Goal: Navigation & Orientation: Find specific page/section

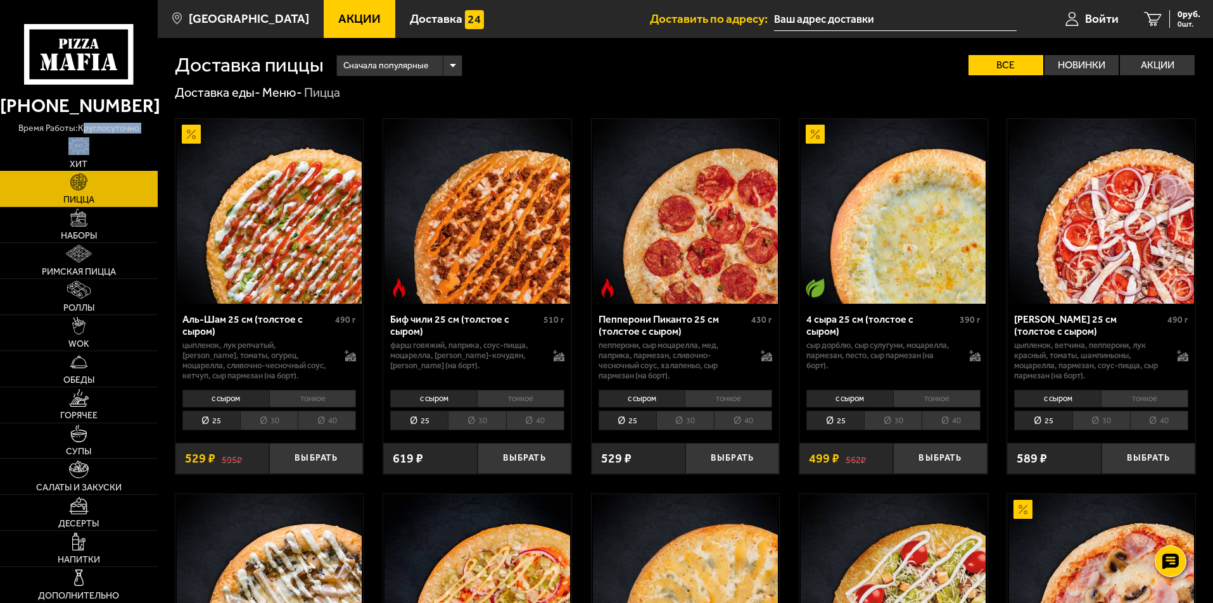
click at [82, 155] on img at bounding box center [79, 146] width 22 height 18
drag, startPoint x: 83, startPoint y: 155, endPoint x: 114, endPoint y: 180, distance: 40.5
click at [97, 160] on link "Хит" at bounding box center [79, 153] width 158 height 35
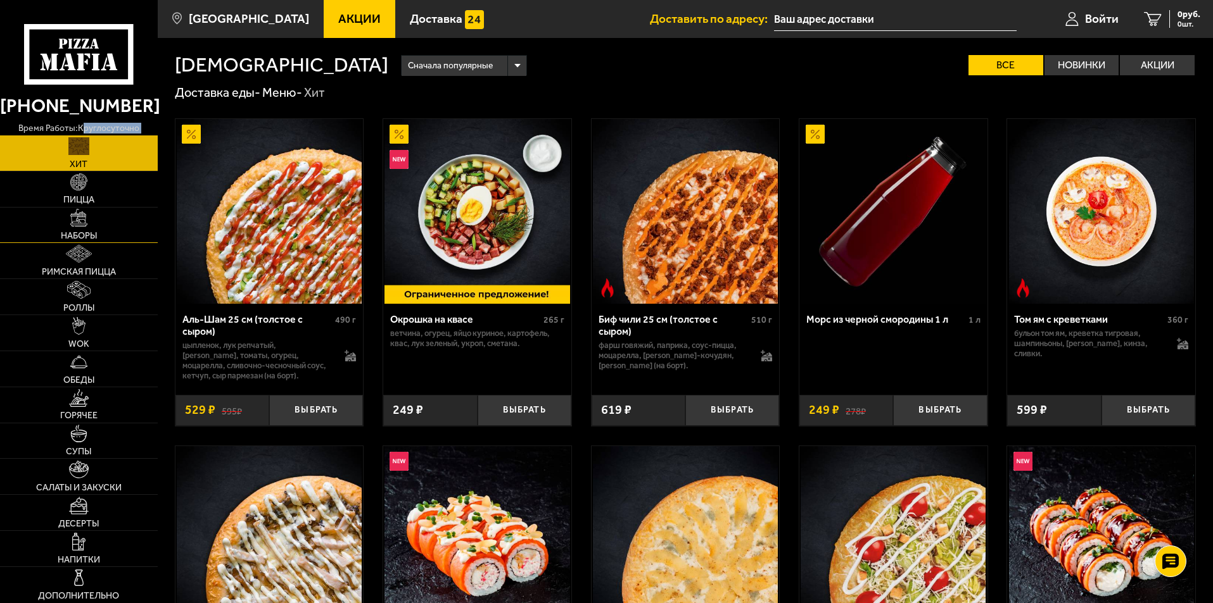
click at [104, 223] on link "Наборы" at bounding box center [79, 225] width 158 height 35
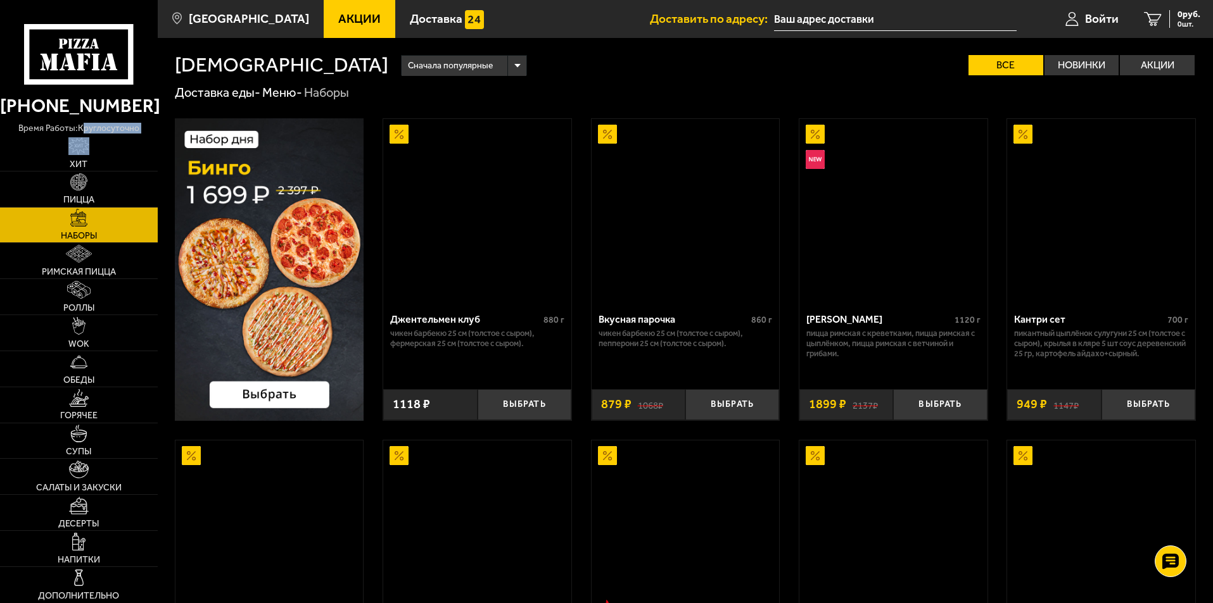
click at [102, 222] on link "Наборы" at bounding box center [79, 225] width 158 height 35
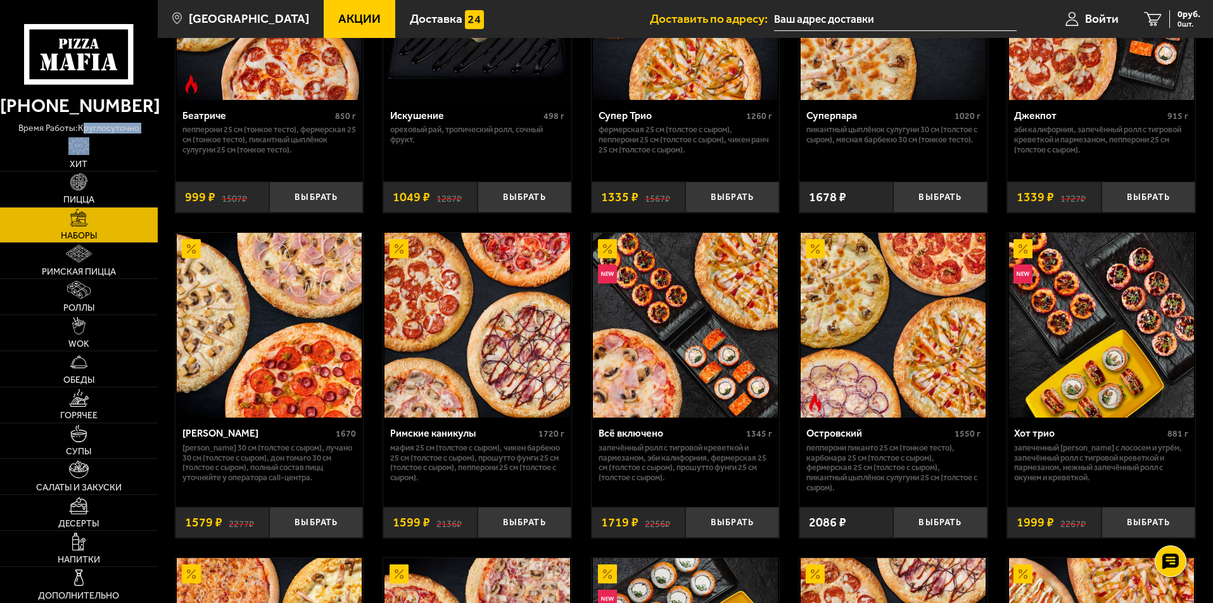
scroll to position [950, 0]
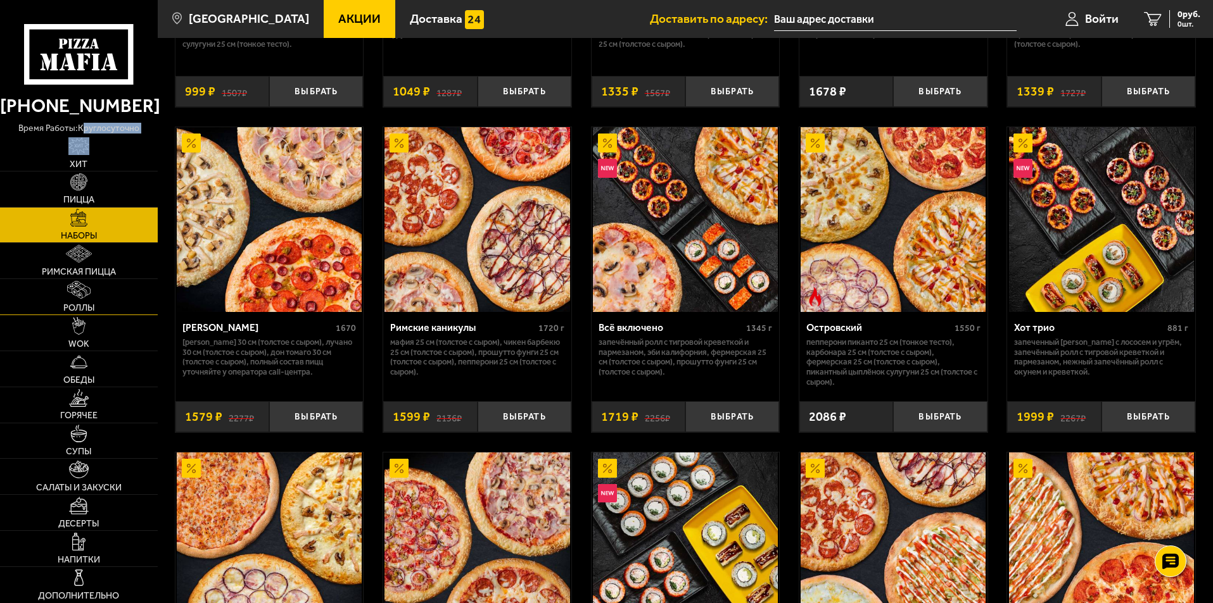
drag, startPoint x: 84, startPoint y: 308, endPoint x: 87, endPoint y: 296, distance: 12.9
click at [84, 308] on span "Роллы" at bounding box center [78, 308] width 31 height 9
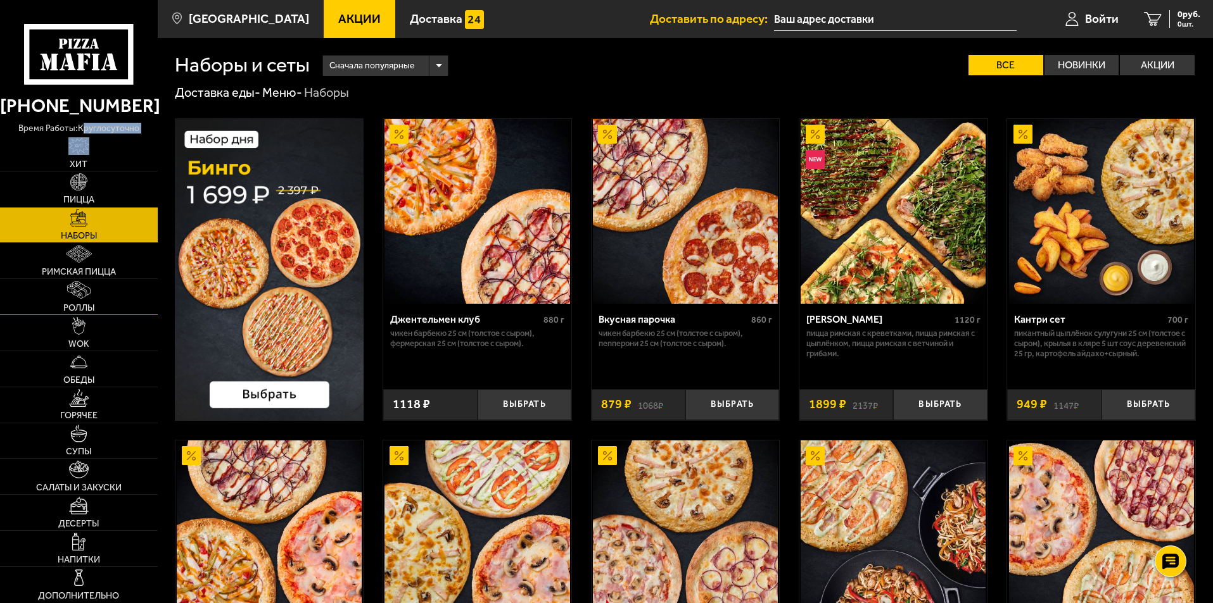
click at [87, 296] on img at bounding box center [78, 290] width 23 height 18
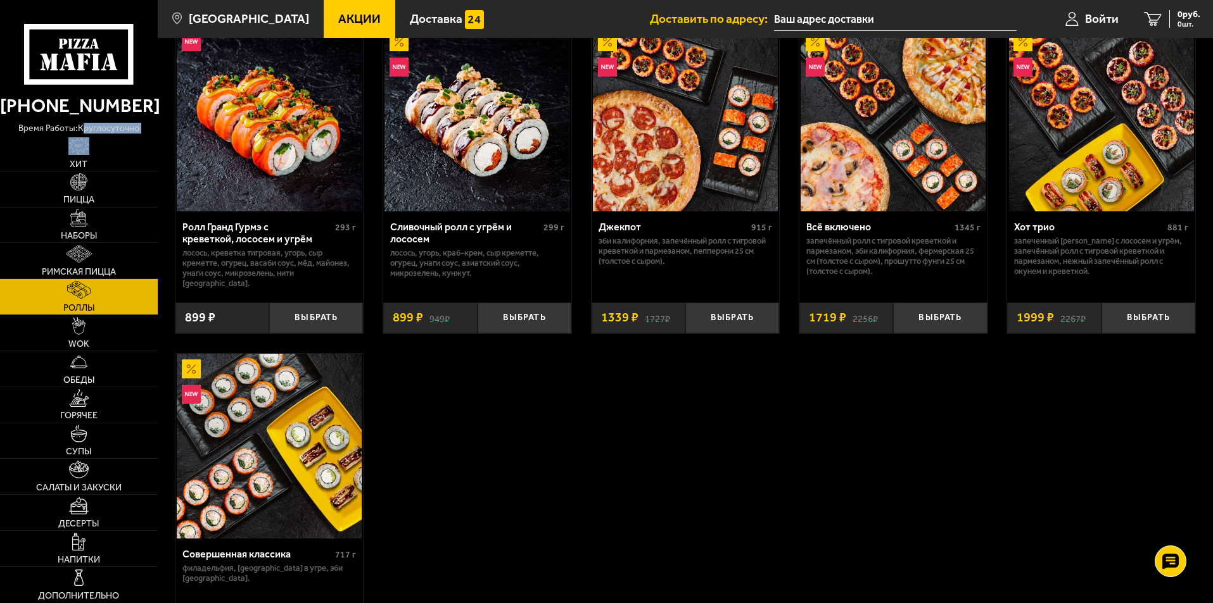
scroll to position [823, 0]
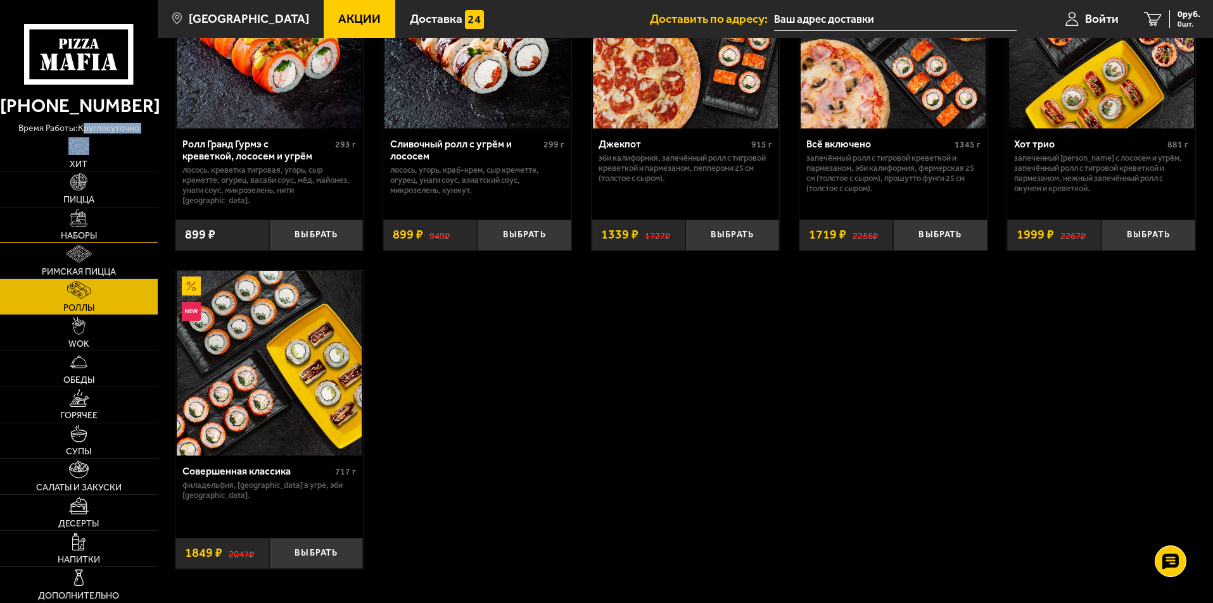
click at [82, 232] on span "Наборы" at bounding box center [79, 236] width 36 height 9
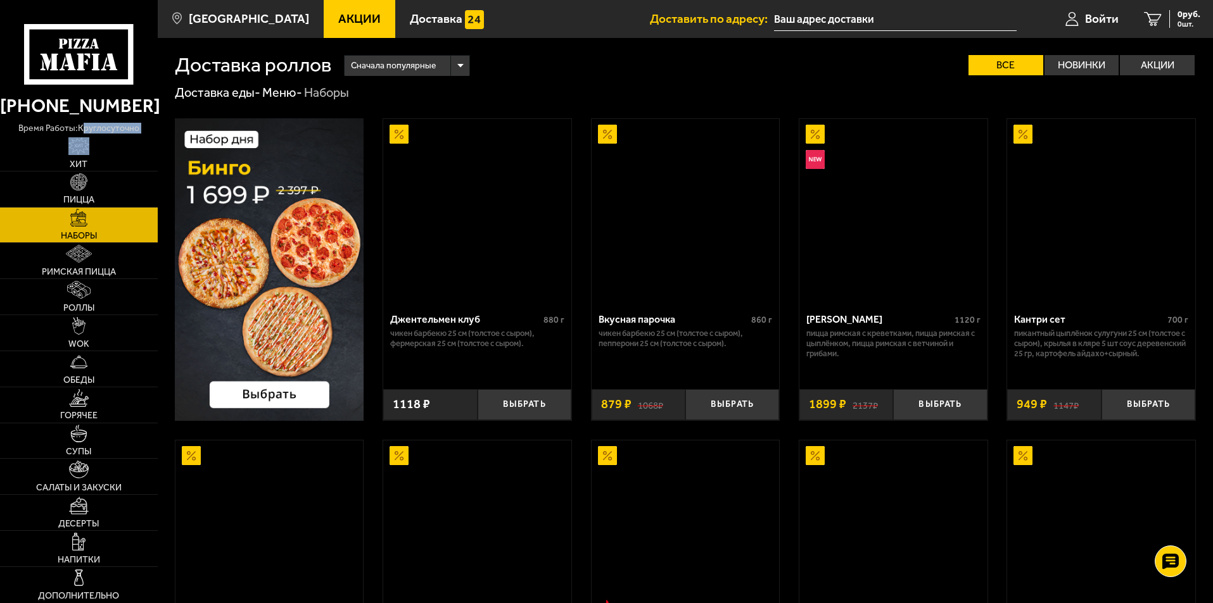
click at [85, 230] on link "Наборы" at bounding box center [79, 225] width 158 height 35
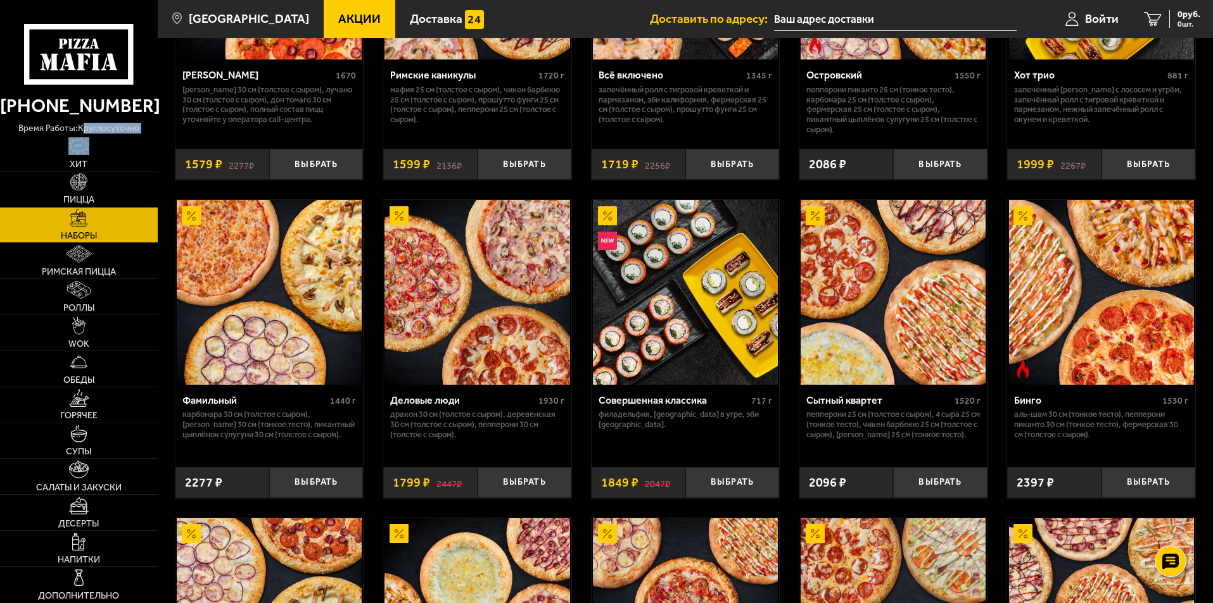
scroll to position [1203, 0]
